Goal: Information Seeking & Learning: Learn about a topic

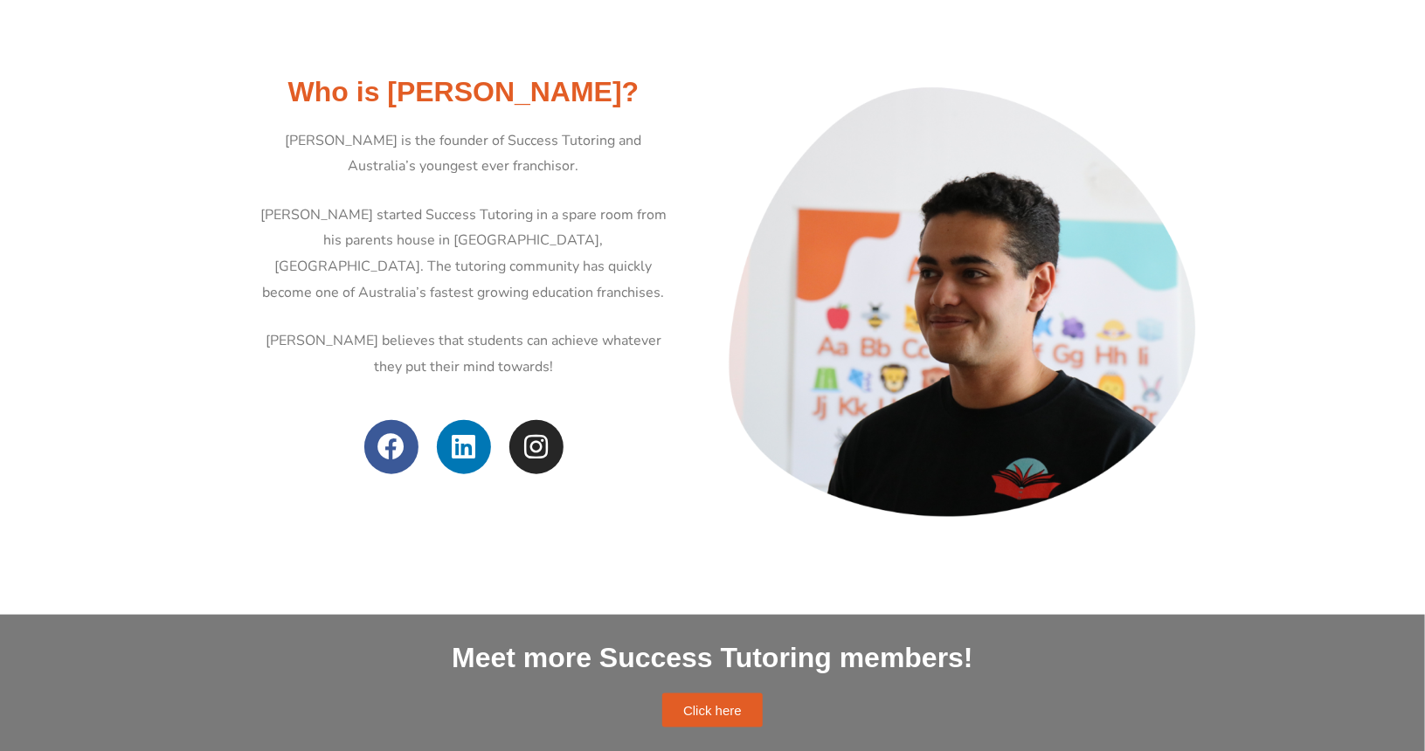
scroll to position [682, 0]
click at [145, 326] on section "Who is Michael Black? Michael Black is the founder of Success Tutoring and Aust…" at bounding box center [712, 304] width 1425 height 498
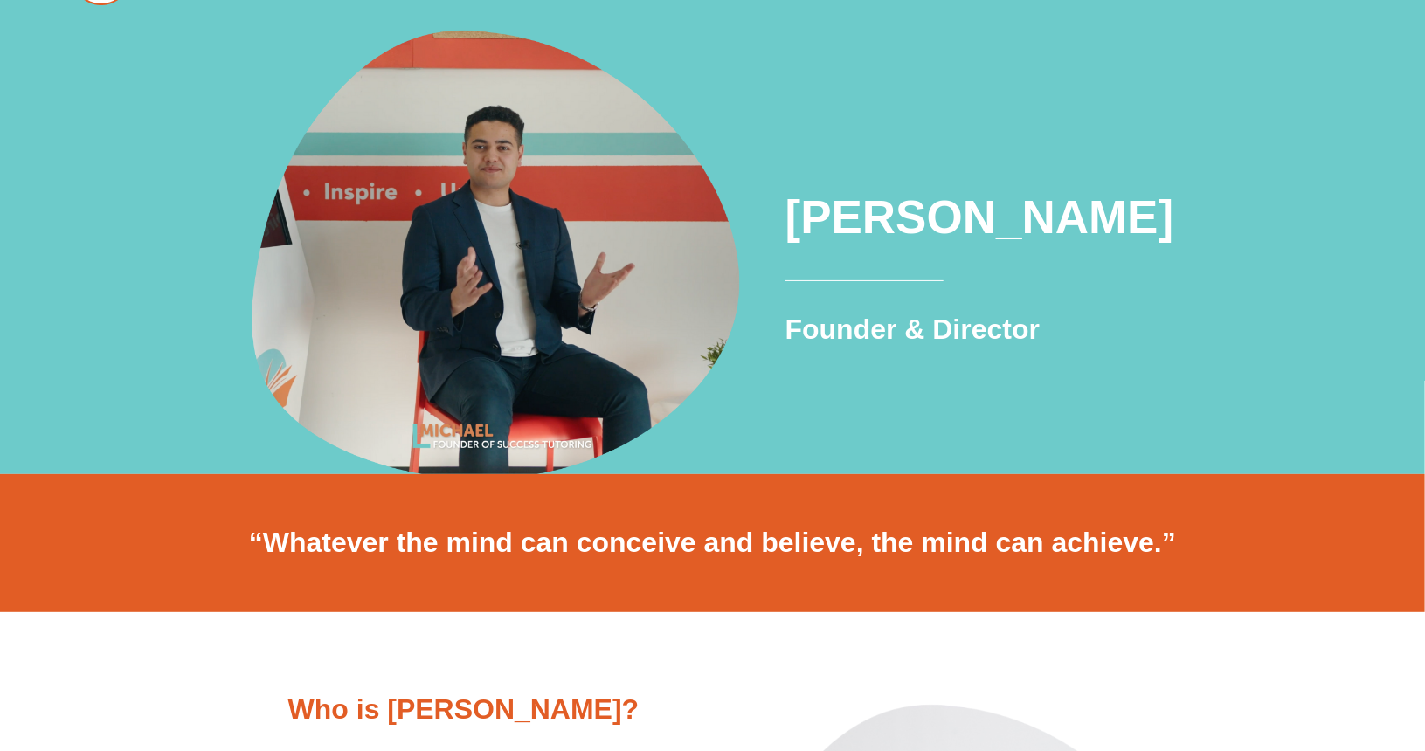
scroll to position [0, 0]
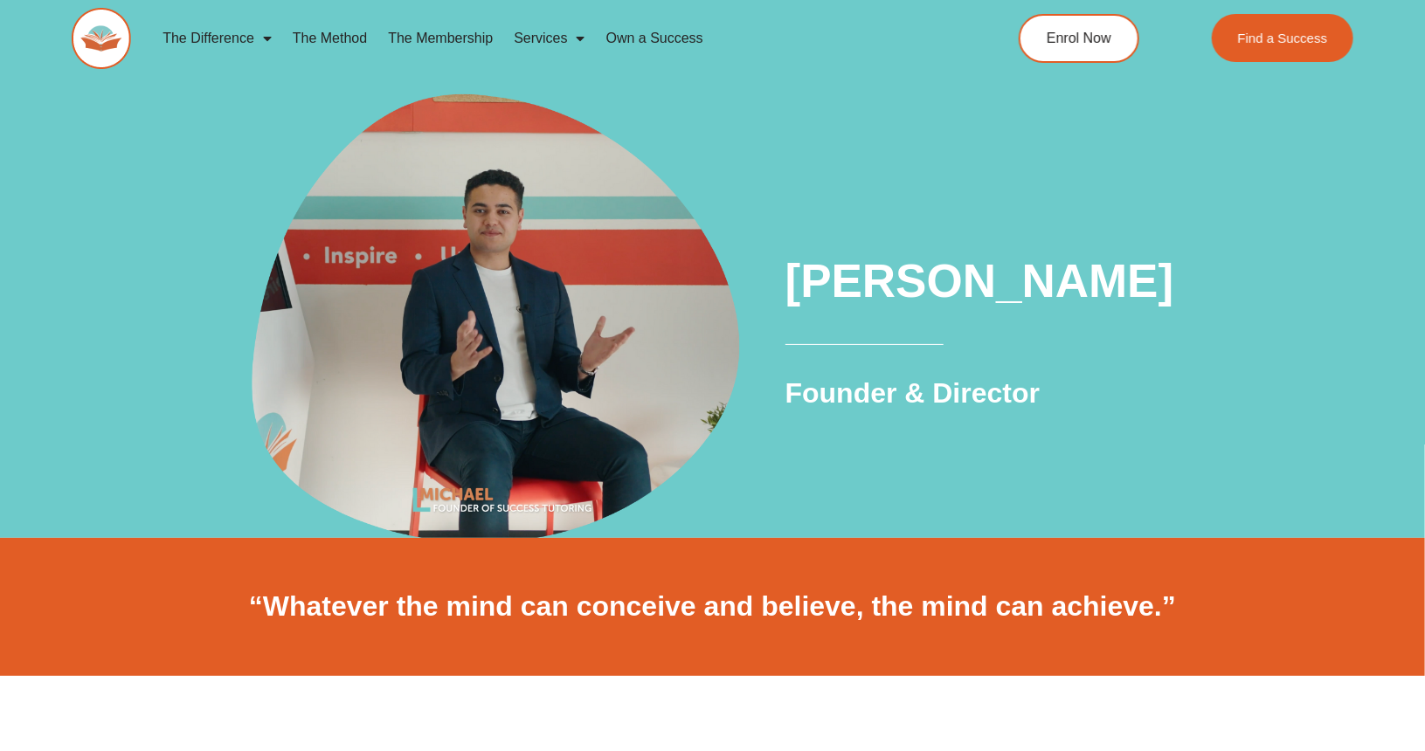
click at [452, 35] on link "The Membership" at bounding box center [440, 38] width 126 height 40
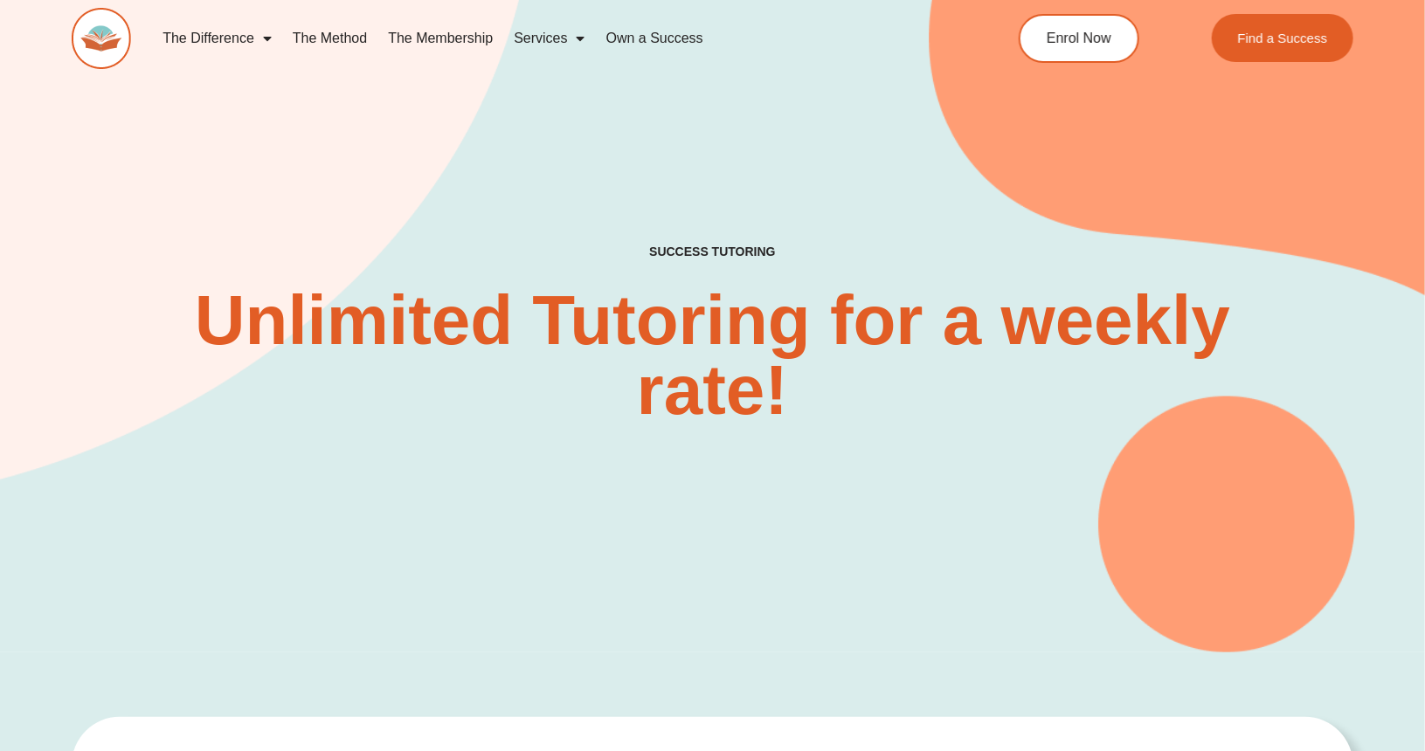
click at [333, 38] on link "The Method" at bounding box center [329, 38] width 95 height 40
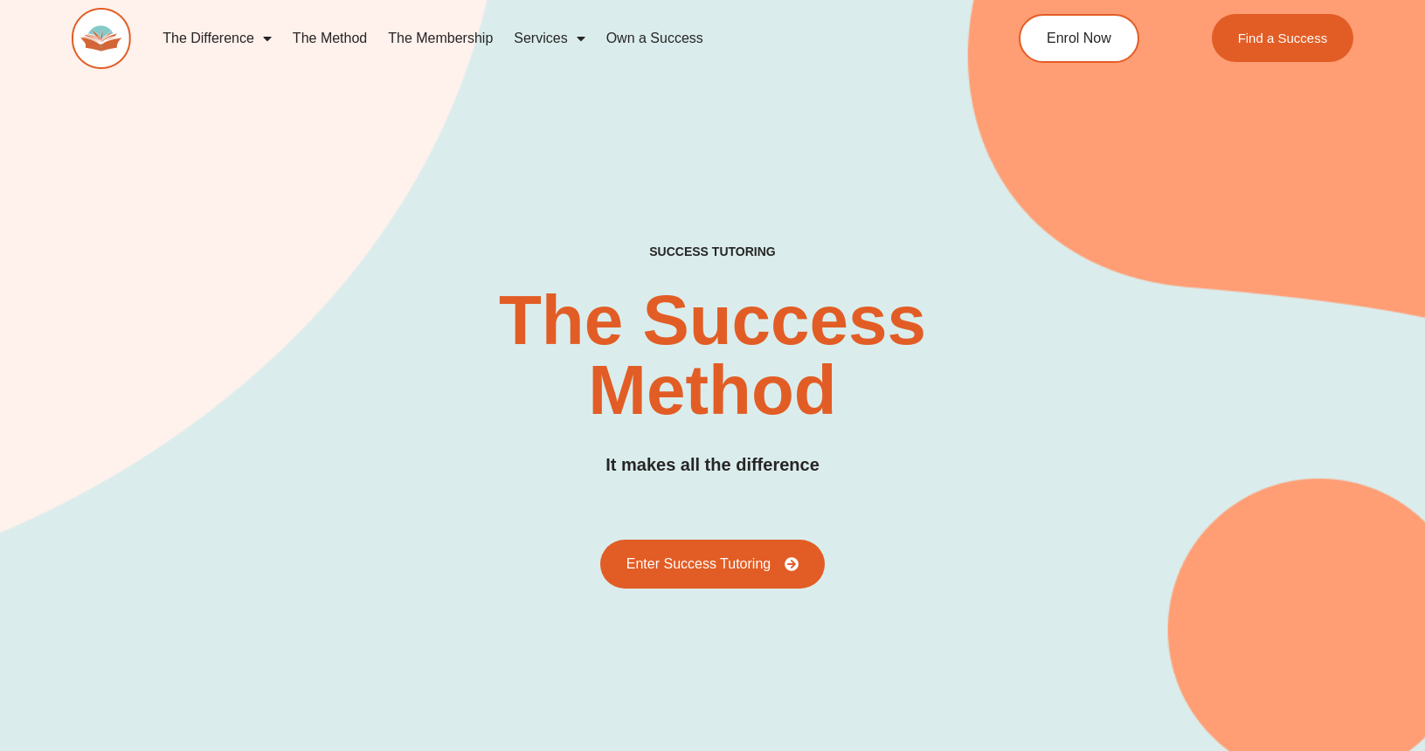
scroll to position [619, 0]
